Goal: Task Accomplishment & Management: Complete application form

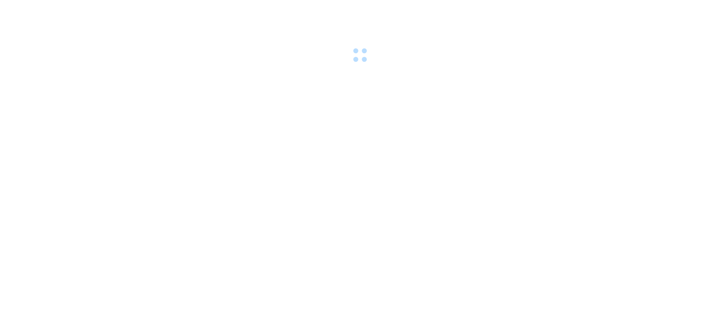
click at [203, 12] on div at bounding box center [360, 32] width 720 height 65
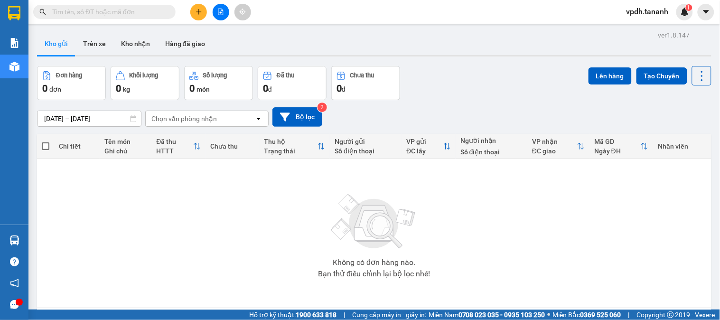
click at [197, 19] on button at bounding box center [198, 12] width 17 height 17
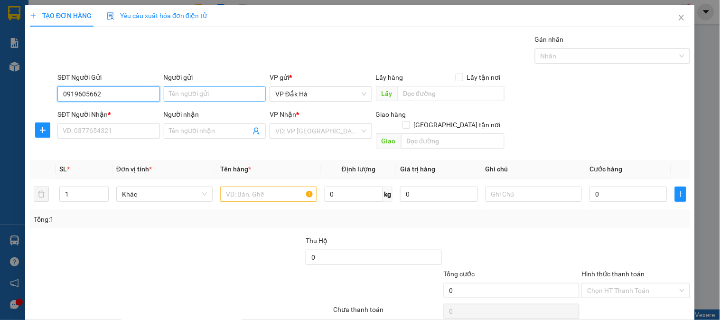
type input "0919605662"
click at [178, 95] on input "Người gửi" at bounding box center [215, 93] width 102 height 15
type input "."
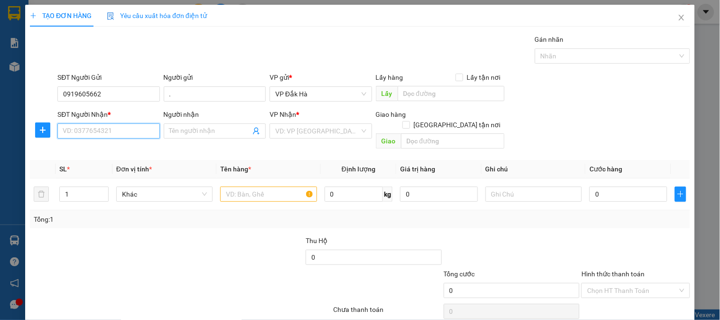
click at [118, 138] on input "SĐT Người Nhận *" at bounding box center [108, 130] width 102 height 15
type input "0935626468"
click at [182, 129] on input "Người nhận" at bounding box center [209, 131] width 81 height 10
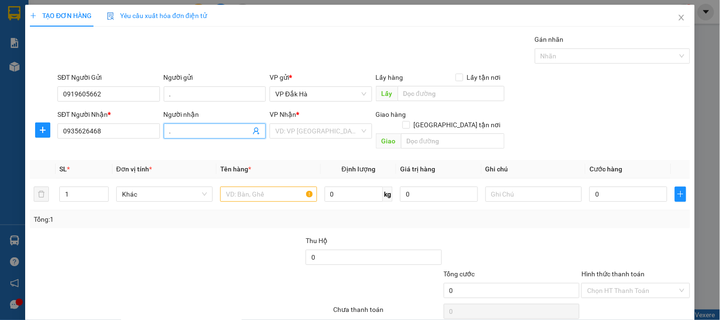
type input "."
click at [191, 243] on div at bounding box center [236, 251] width 138 height 33
click at [241, 186] on input "text" at bounding box center [268, 193] width 96 height 15
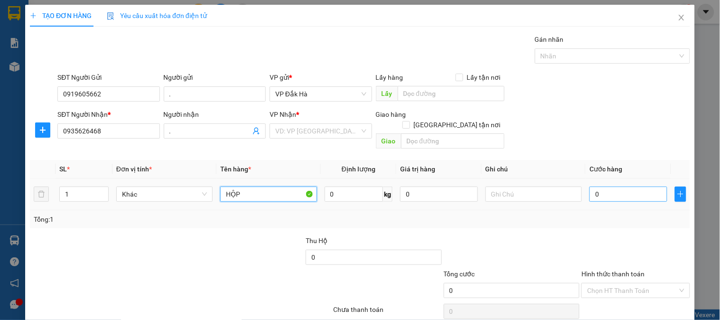
type input "HỘP"
click at [599, 186] on input "0" at bounding box center [628, 193] width 78 height 15
type input "03"
type input "3"
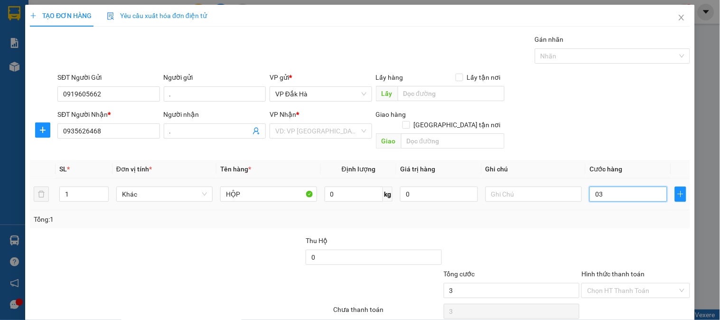
type input "030"
type input "30"
type input "0.300"
type input "300"
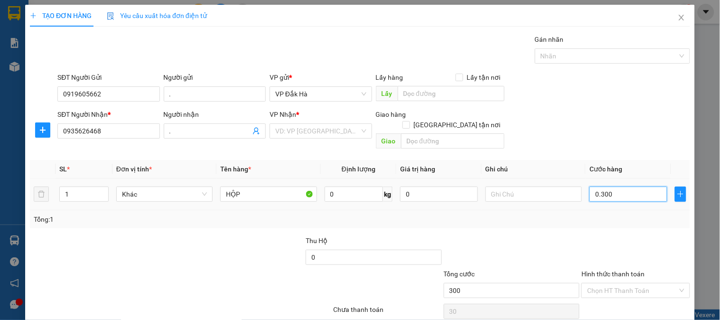
type input "300"
type input "030"
type input "30"
type input "03"
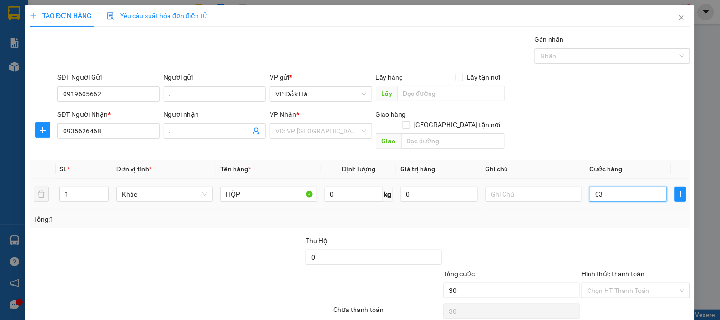
type input "3"
type input "0"
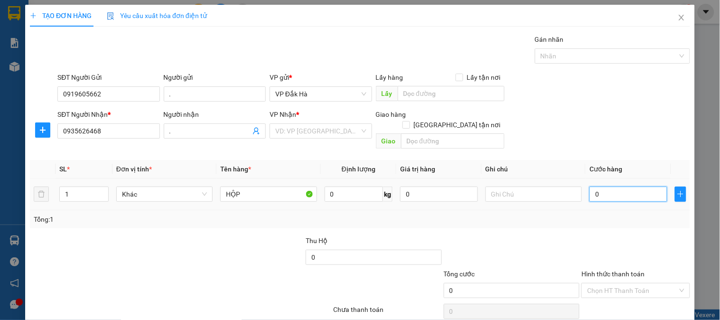
click at [589, 188] on input "0" at bounding box center [628, 193] width 78 height 15
type input "3"
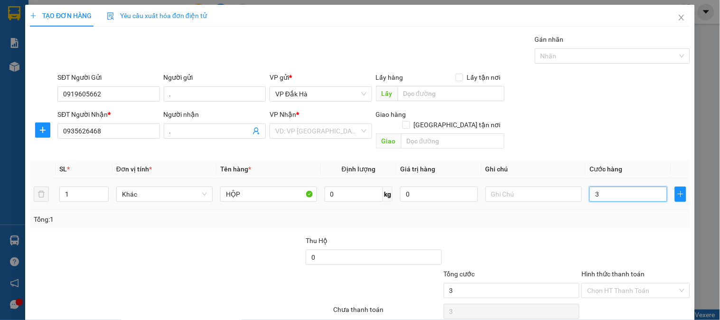
type input "30"
type input "300"
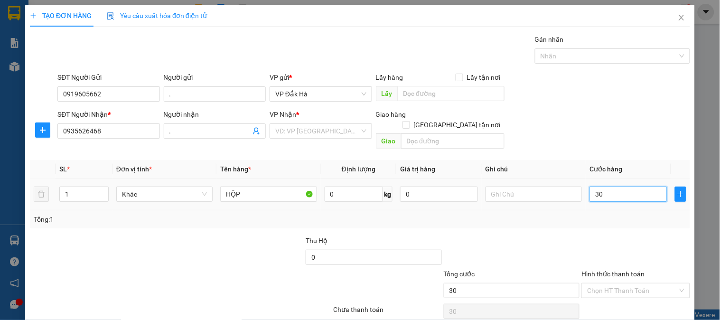
type input "300"
type input "3.000"
type input "30.000"
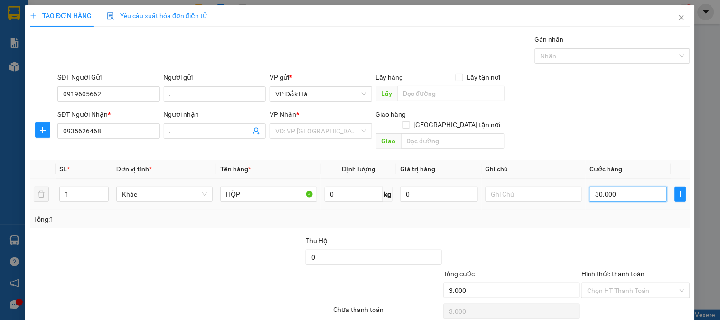
type input "30.000"
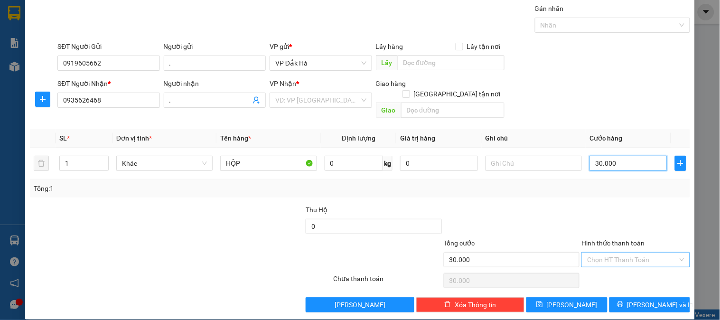
type input "30.000"
click at [639, 253] on input "Hình thức thanh toán" at bounding box center [632, 259] width 90 height 14
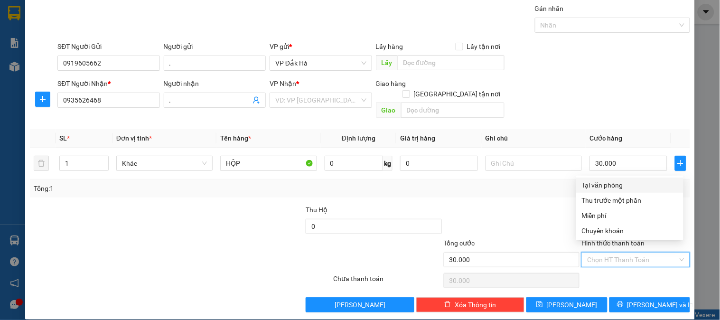
click at [608, 182] on div "Tại văn phòng" at bounding box center [630, 185] width 96 height 10
type input "0"
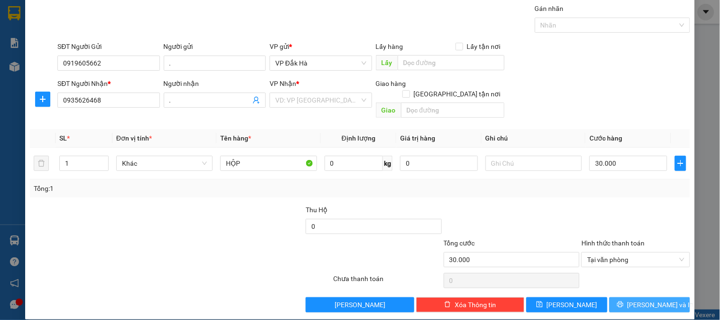
click at [645, 299] on span "[PERSON_NAME] và In" at bounding box center [660, 304] width 66 height 10
click at [305, 106] on input "search" at bounding box center [317, 100] width 84 height 14
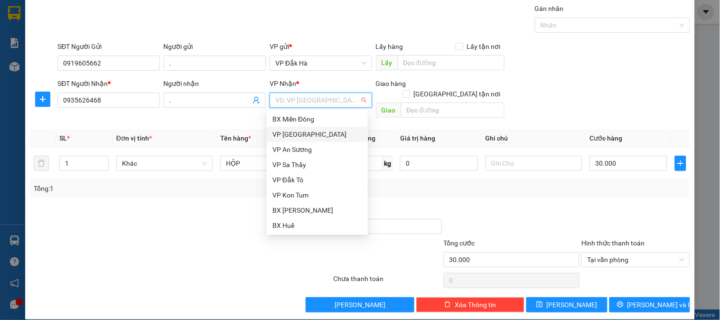
scroll to position [106, 0]
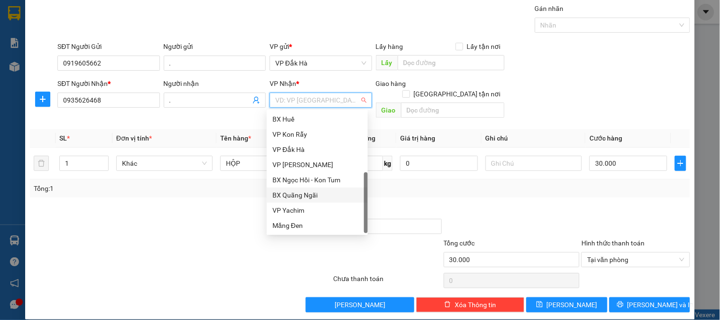
click at [311, 200] on div "BX Quãng Ngãi" at bounding box center [317, 195] width 90 height 10
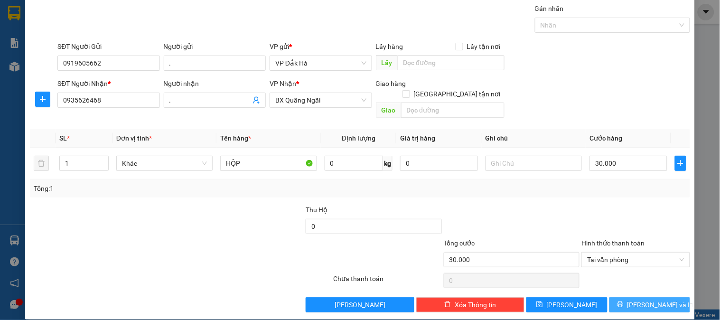
drag, startPoint x: 639, startPoint y: 293, endPoint x: 592, endPoint y: 258, distance: 59.0
click at [639, 299] on span "[PERSON_NAME] và In" at bounding box center [660, 304] width 66 height 10
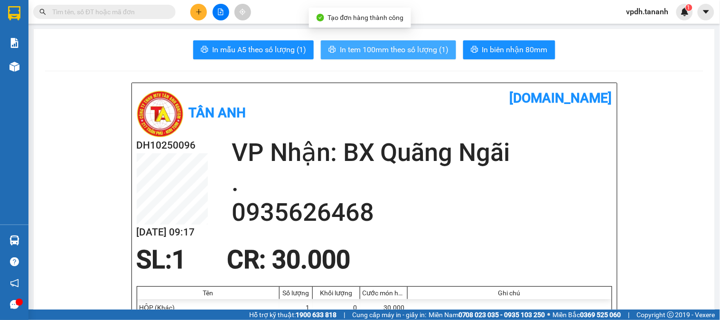
click at [382, 43] on button "In tem 100mm theo số lượng (1)" at bounding box center [388, 49] width 135 height 19
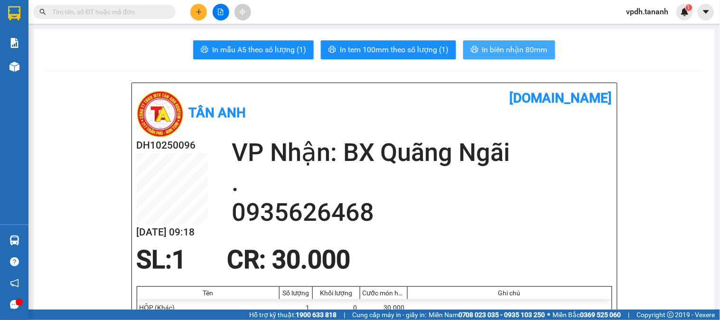
click at [519, 51] on span "In biên nhận 80mm" at bounding box center [514, 50] width 65 height 12
